Goal: Communication & Community: Answer question/provide support

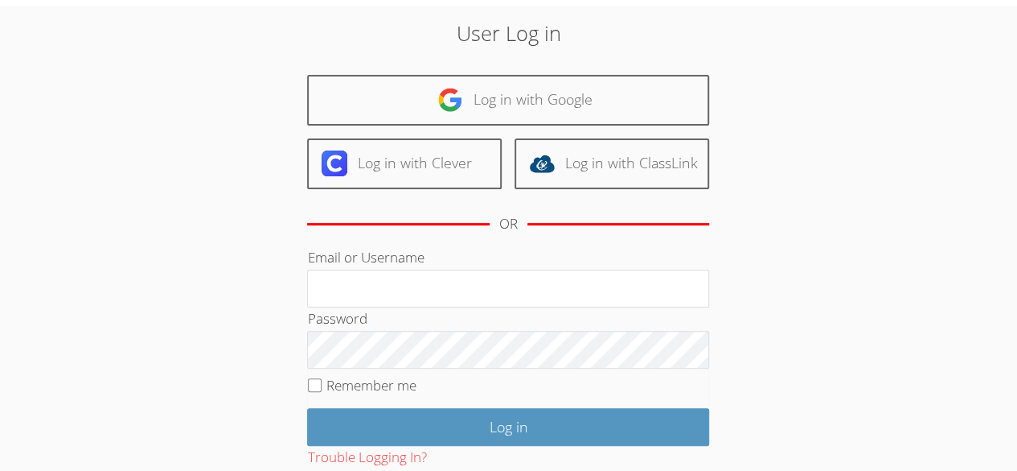
scroll to position [28, 0]
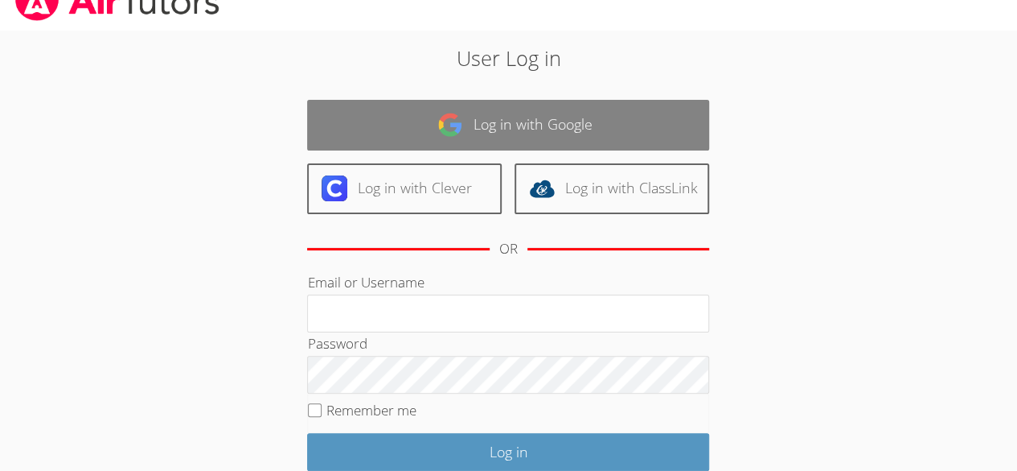
click at [337, 134] on link "Log in with Google" at bounding box center [508, 125] width 402 height 51
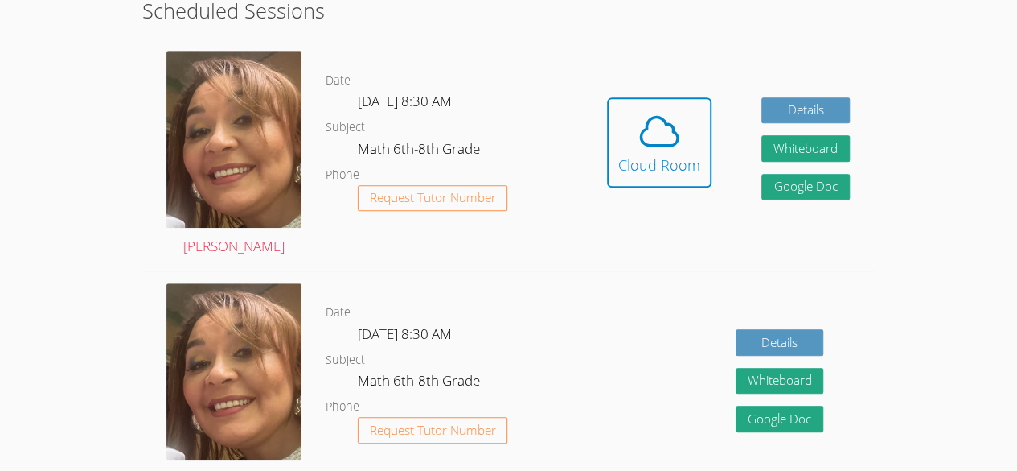
scroll to position [422, 0]
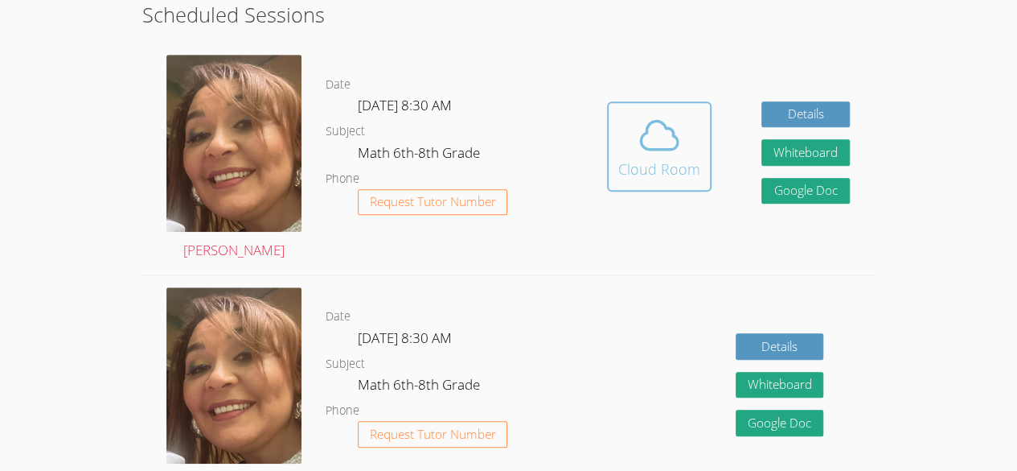
click at [660, 130] on icon at bounding box center [659, 135] width 45 height 45
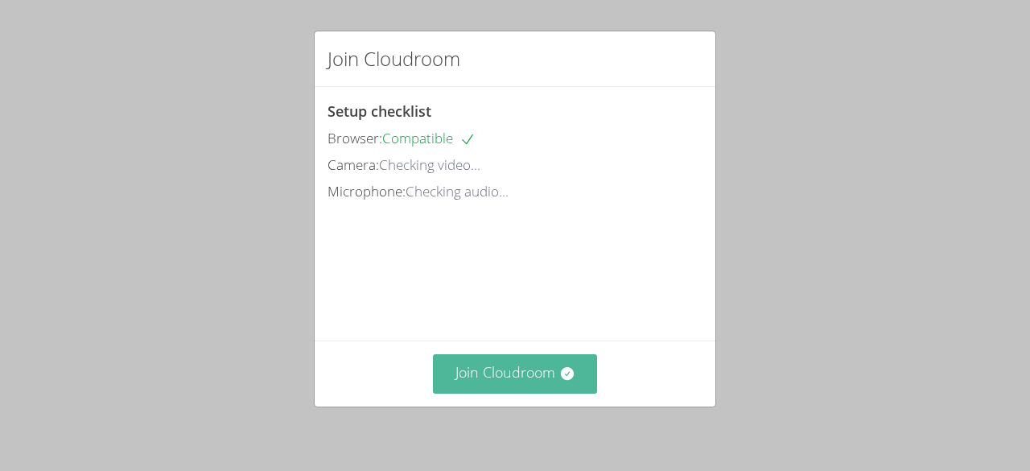
click at [536, 390] on button "Join Cloudroom" at bounding box center [515, 373] width 165 height 39
click at [527, 370] on button "Join Cloudroom" at bounding box center [515, 373] width 165 height 39
click at [529, 376] on button "Join Cloudroom" at bounding box center [515, 373] width 165 height 39
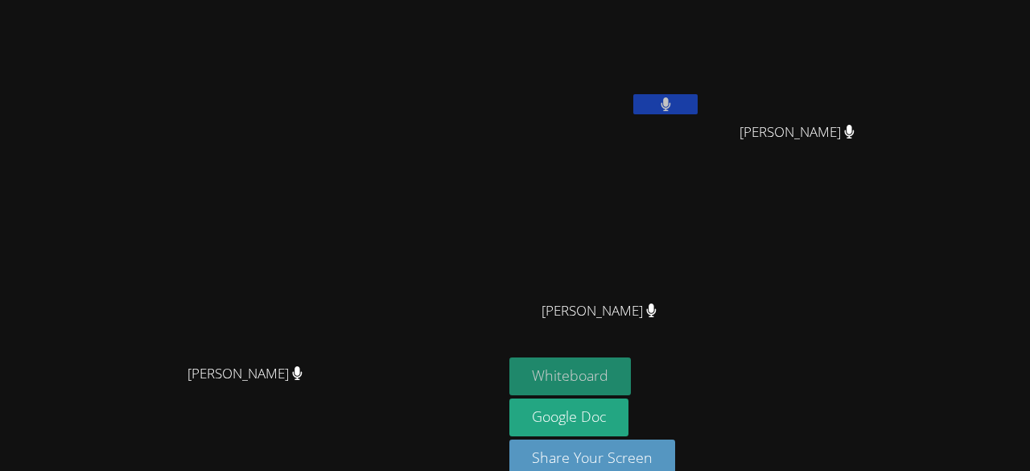
click at [631, 381] on button "Whiteboard" at bounding box center [569, 376] width 121 height 38
click at [697, 105] on button at bounding box center [665, 104] width 64 height 20
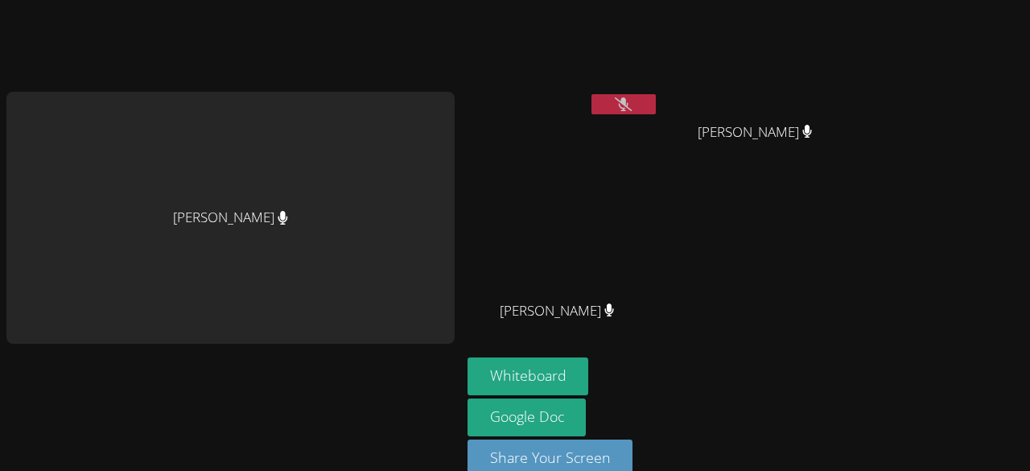
click at [615, 106] on icon at bounding box center [623, 104] width 17 height 14
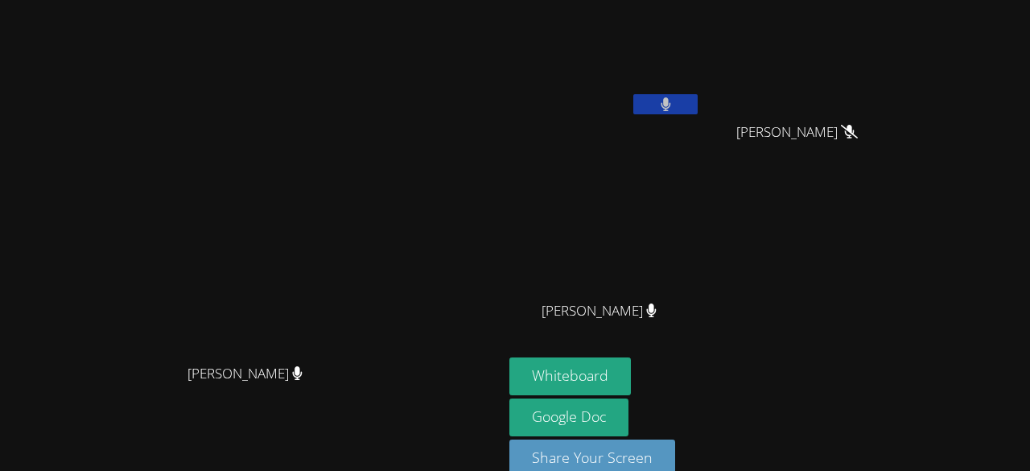
click at [697, 110] on button at bounding box center [665, 104] width 64 height 20
click at [898, 63] on video at bounding box center [802, 60] width 191 height 108
click at [898, 56] on video at bounding box center [802, 60] width 191 height 108
click at [898, 49] on video at bounding box center [802, 60] width 191 height 108
click at [898, 44] on video at bounding box center [802, 60] width 191 height 108
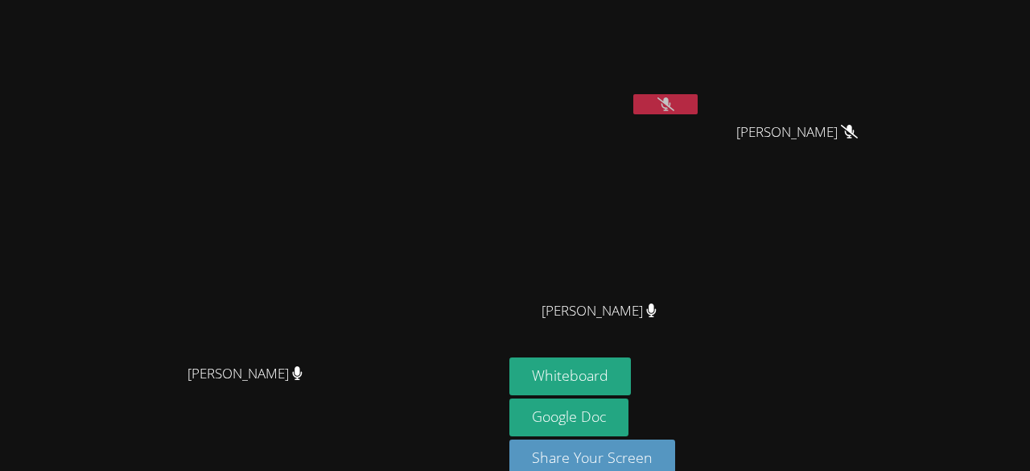
click at [898, 43] on video at bounding box center [802, 60] width 191 height 108
click at [631, 380] on button "Whiteboard" at bounding box center [569, 376] width 121 height 38
click at [674, 104] on icon at bounding box center [665, 104] width 17 height 14
click at [697, 104] on button at bounding box center [665, 104] width 64 height 20
click at [697, 105] on button at bounding box center [665, 104] width 64 height 20
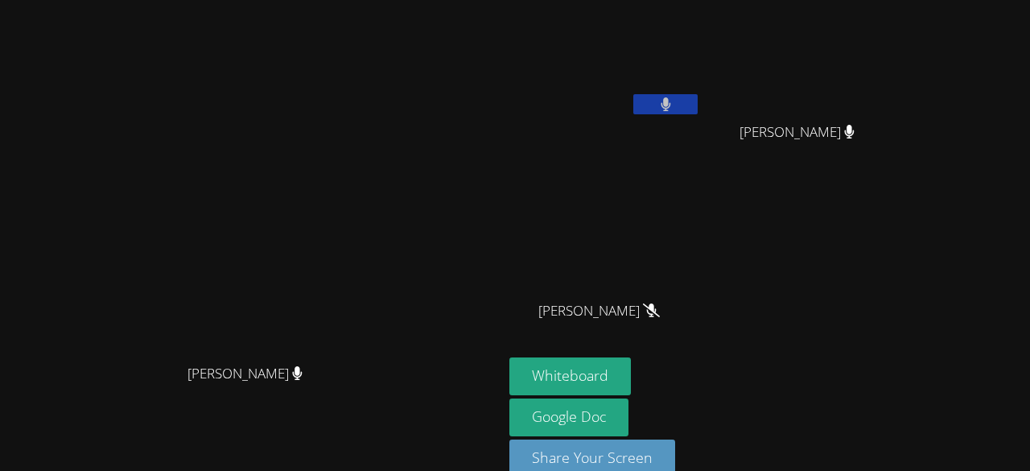
click at [697, 99] on button at bounding box center [665, 104] width 64 height 20
click at [697, 105] on button at bounding box center [665, 104] width 64 height 20
click at [701, 118] on div "[PERSON_NAME] [PERSON_NAME]" at bounding box center [604, 63] width 191 height 115
drag, startPoint x: 774, startPoint y: 112, endPoint x: 919, endPoint y: 204, distance: 171.8
click at [898, 204] on div "Kender Miranda Temaj Brayan Juan Mendez Brayan Juan Mendez Melani Lopez Cruz Me…" at bounding box center [703, 181] width 389 height 351
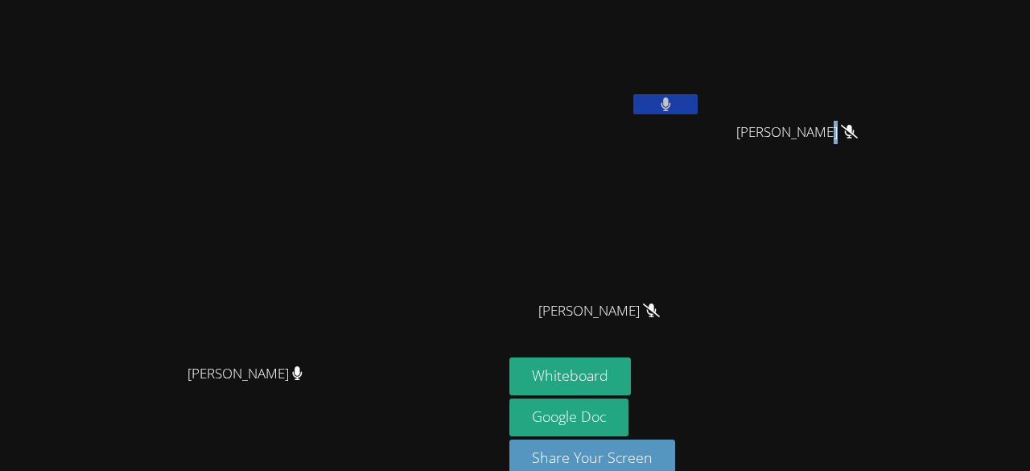
click at [697, 111] on button at bounding box center [665, 104] width 64 height 20
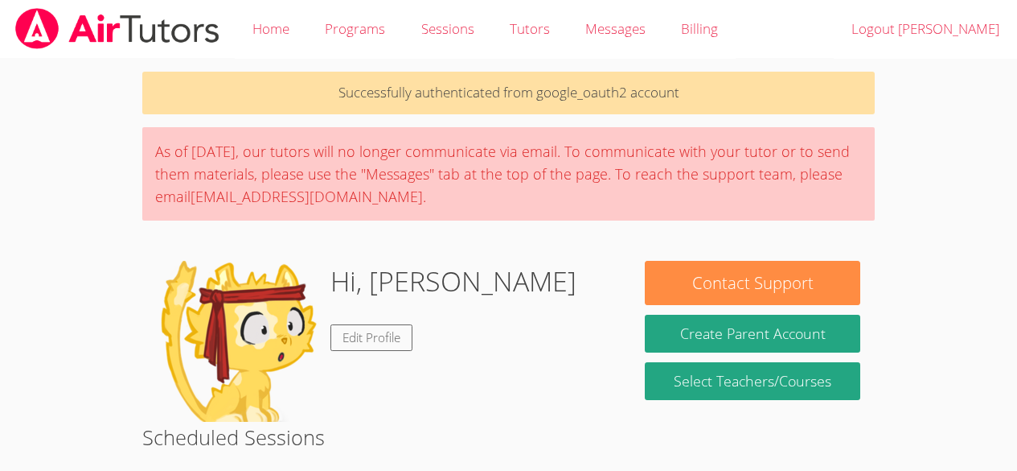
scroll to position [422, 0]
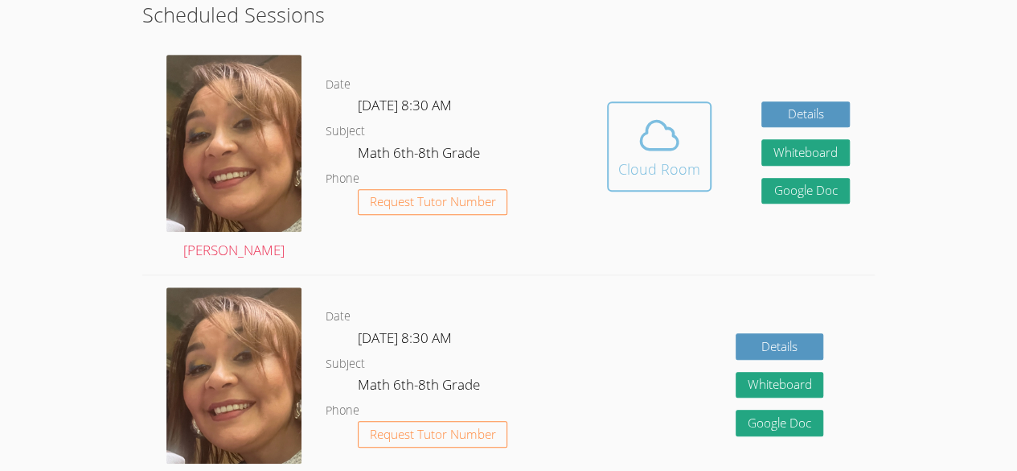
click at [656, 138] on icon at bounding box center [659, 135] width 45 height 45
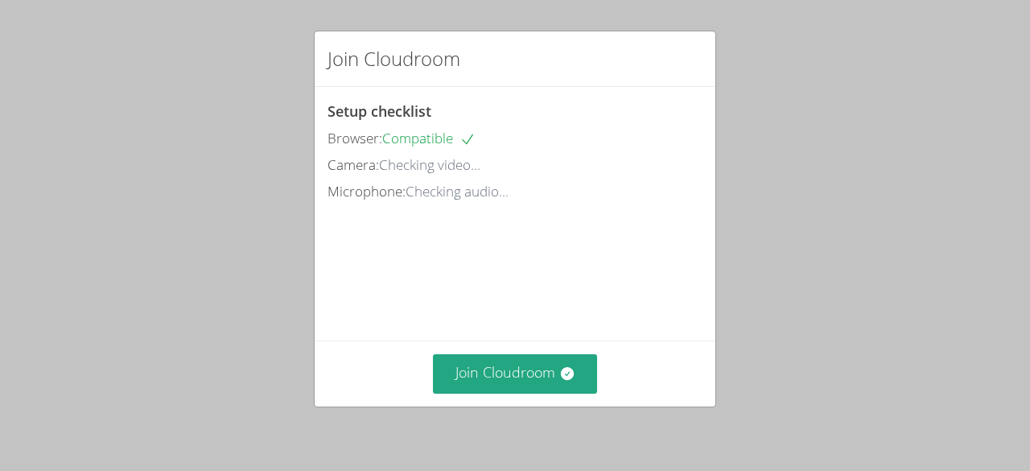
click at [561, 401] on div "Join Cloudroom" at bounding box center [514, 373] width 401 height 66
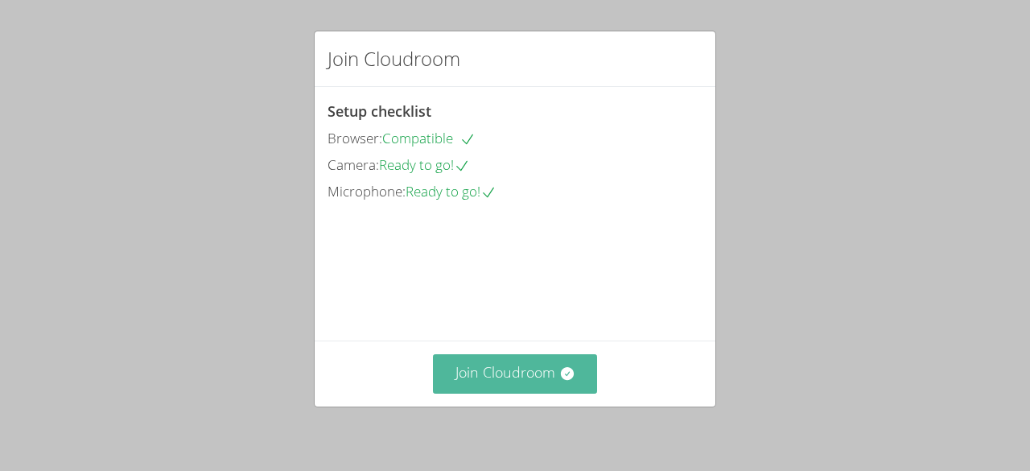
click at [552, 380] on button "Join Cloudroom" at bounding box center [515, 373] width 165 height 39
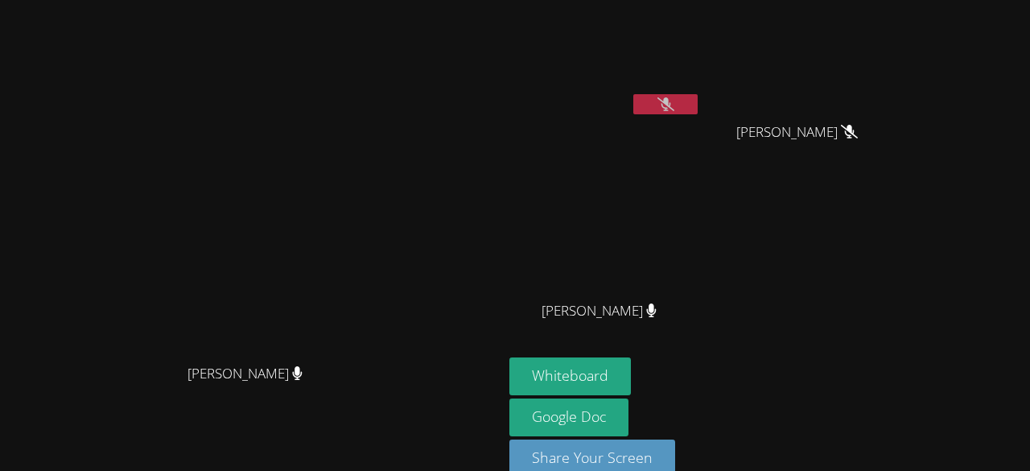
click at [633, 104] on button at bounding box center [665, 104] width 64 height 20
click at [697, 95] on button at bounding box center [665, 104] width 64 height 20
click at [674, 88] on video at bounding box center [604, 60] width 191 height 108
click at [679, 101] on button at bounding box center [665, 104] width 64 height 20
click at [653, 105] on button at bounding box center [665, 104] width 64 height 20
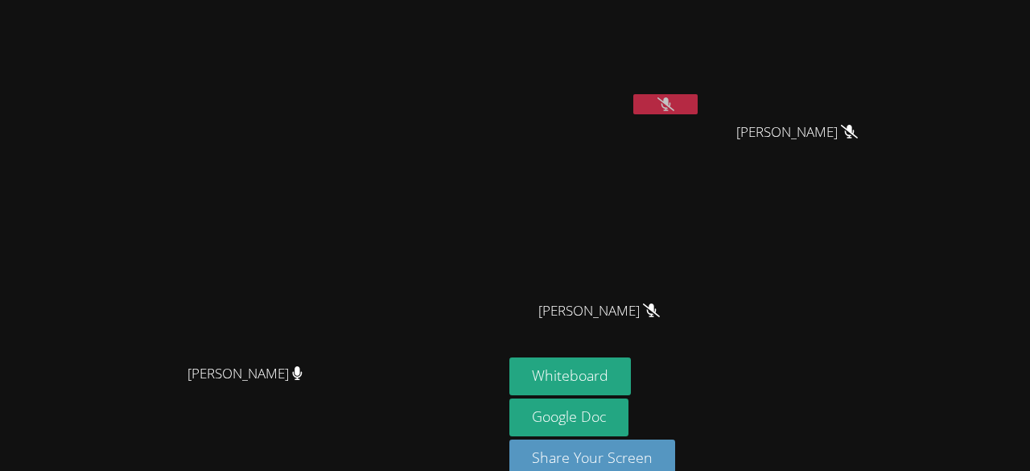
click at [701, 89] on video at bounding box center [604, 60] width 191 height 108
click at [674, 101] on icon at bounding box center [665, 104] width 17 height 14
click at [671, 101] on icon at bounding box center [665, 104] width 10 height 14
click at [697, 110] on button at bounding box center [665, 104] width 64 height 20
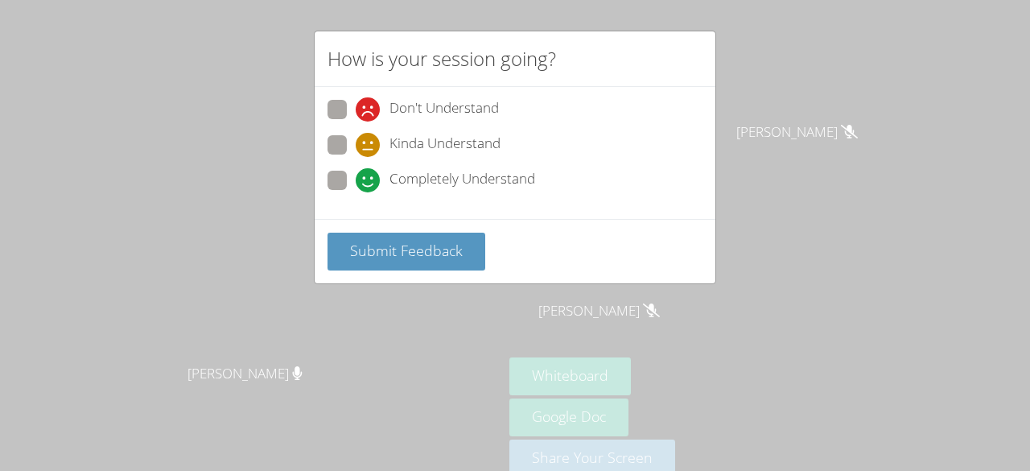
click at [418, 171] on span "Completely Understand" at bounding box center [462, 180] width 146 height 24
click at [369, 171] on input "Completely Understand" at bounding box center [363, 178] width 14 height 14
radio input "true"
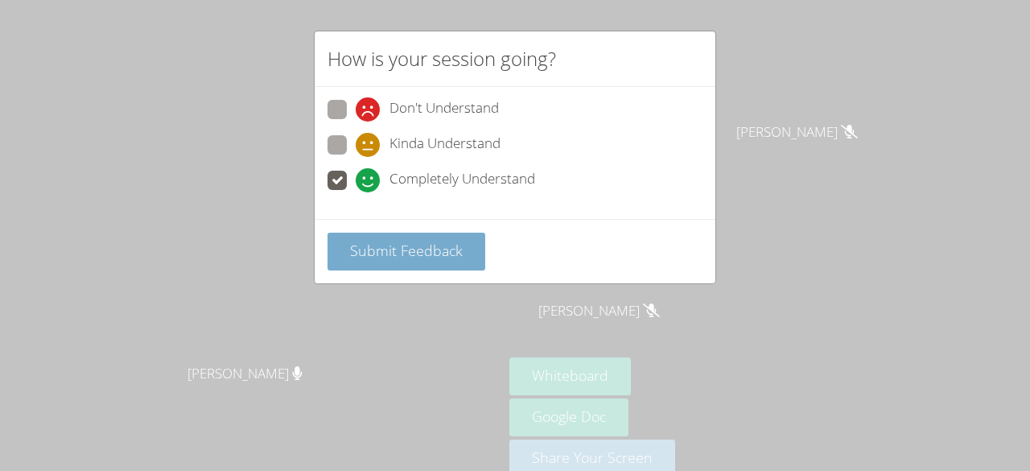
click at [409, 248] on span "Submit Feedback" at bounding box center [406, 249] width 113 height 19
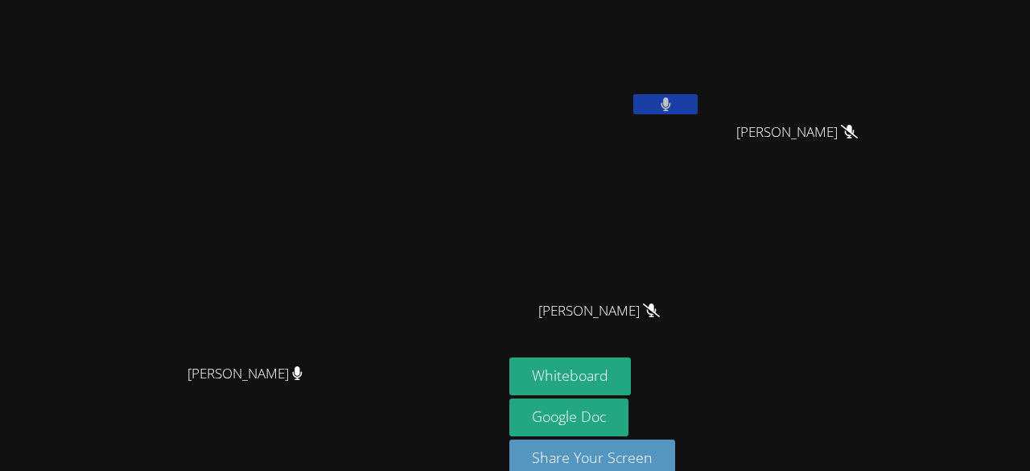
click at [670, 102] on icon at bounding box center [665, 104] width 10 height 14
click at [697, 96] on button at bounding box center [665, 104] width 64 height 20
click at [697, 101] on button at bounding box center [665, 104] width 64 height 20
click at [697, 99] on button at bounding box center [665, 104] width 64 height 20
